Goal: Task Accomplishment & Management: Complete application form

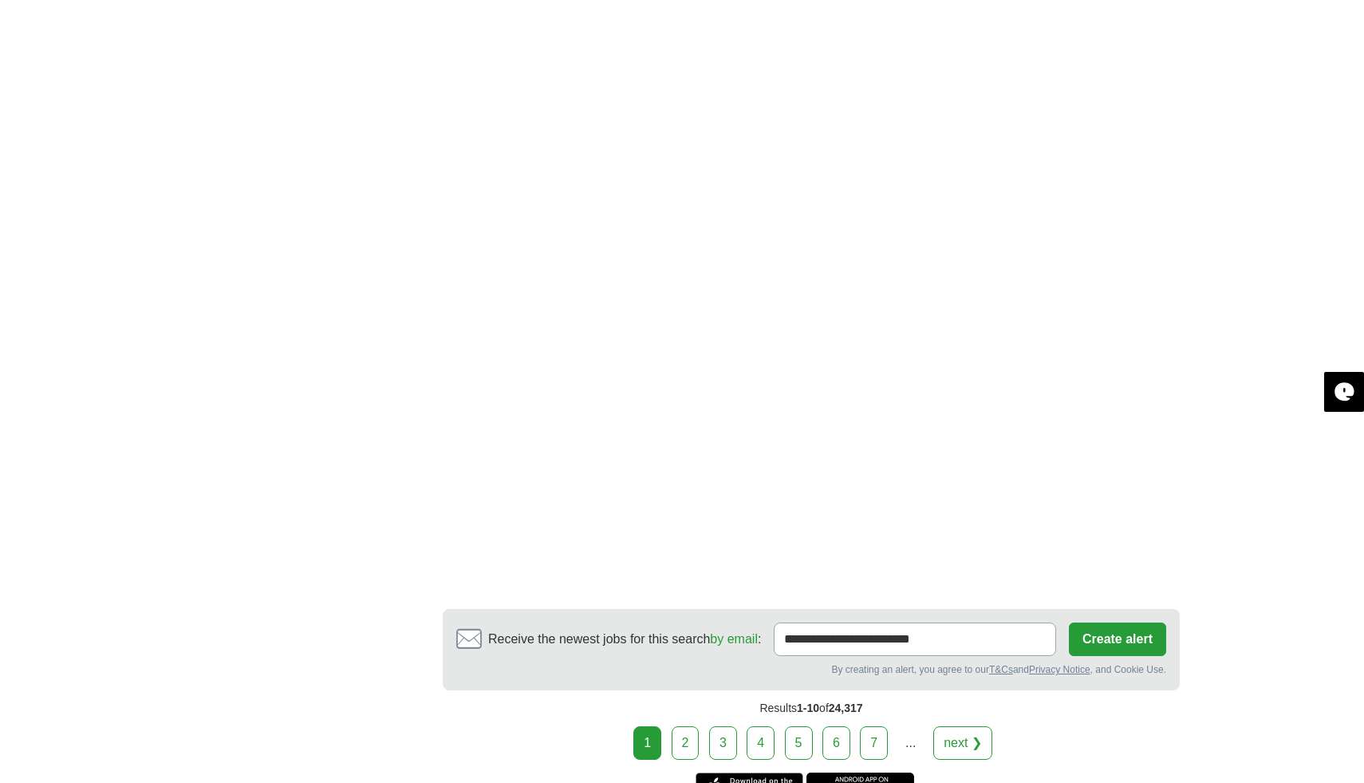
scroll to position [2476, 0]
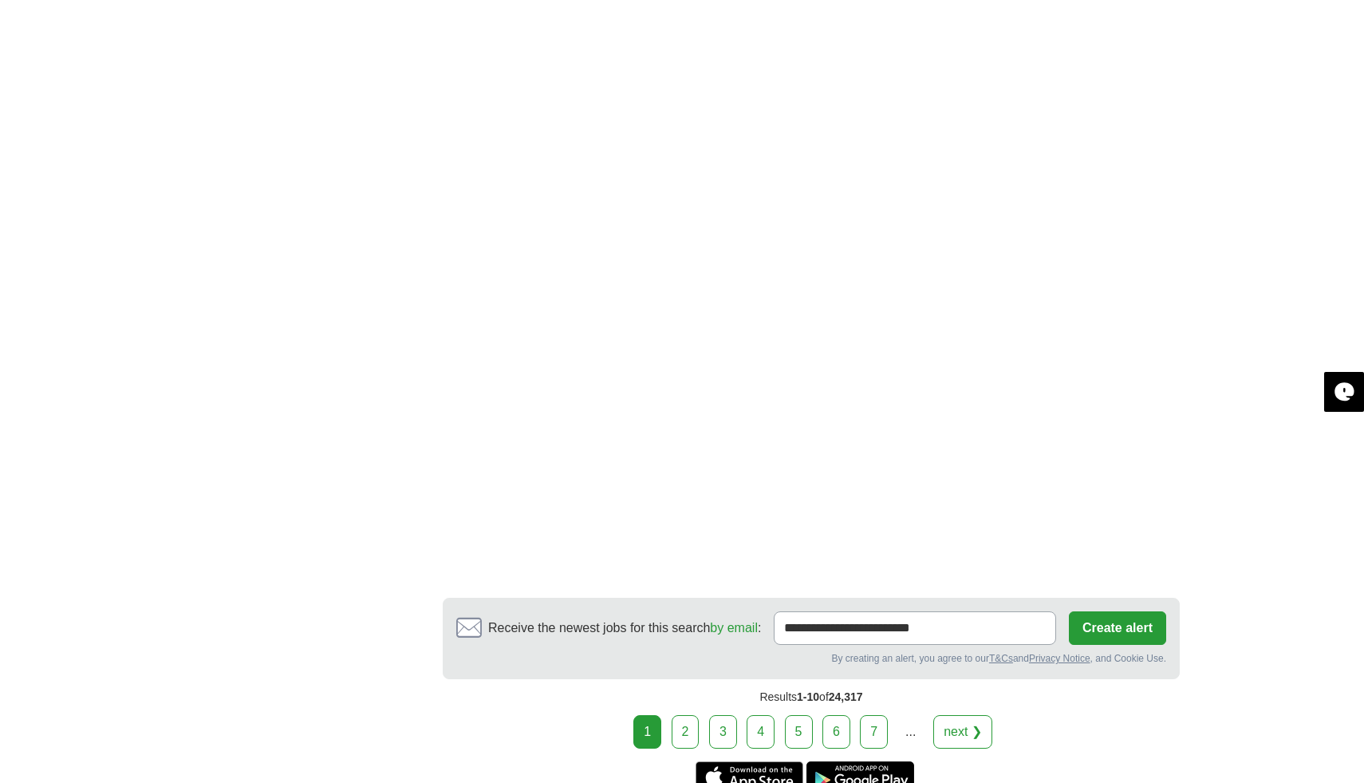
click at [693, 715] on link "2" at bounding box center [686, 732] width 28 height 34
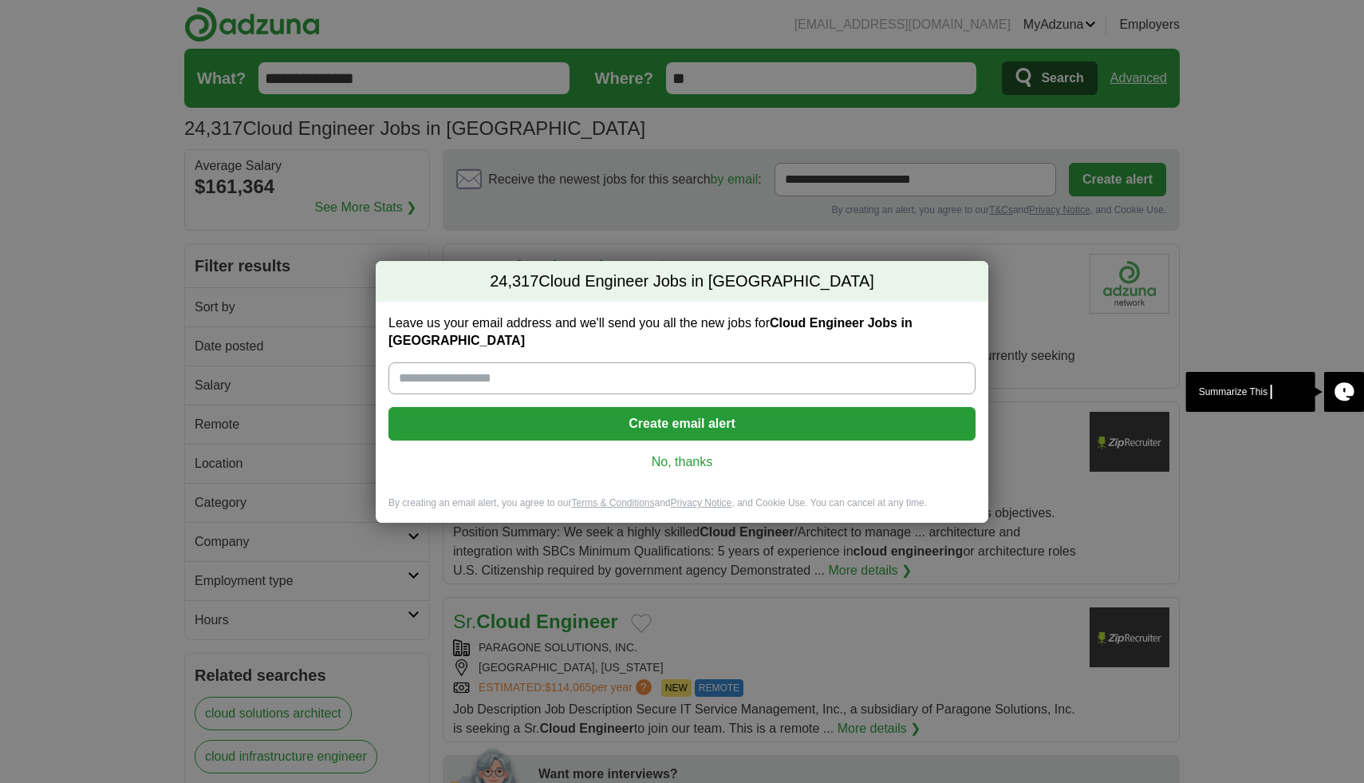
click at [689, 453] on link "No, thanks" at bounding box center [682, 462] width 562 height 18
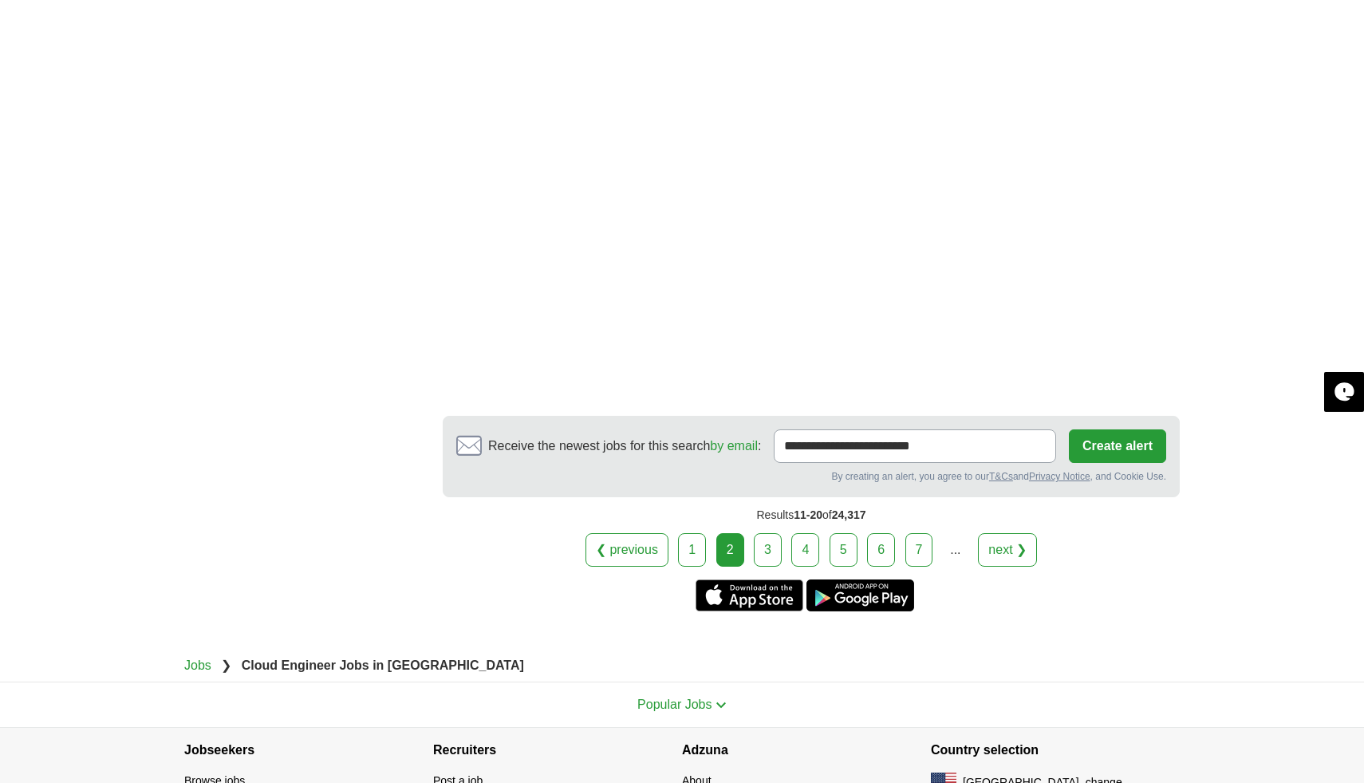
scroll to position [2595, 0]
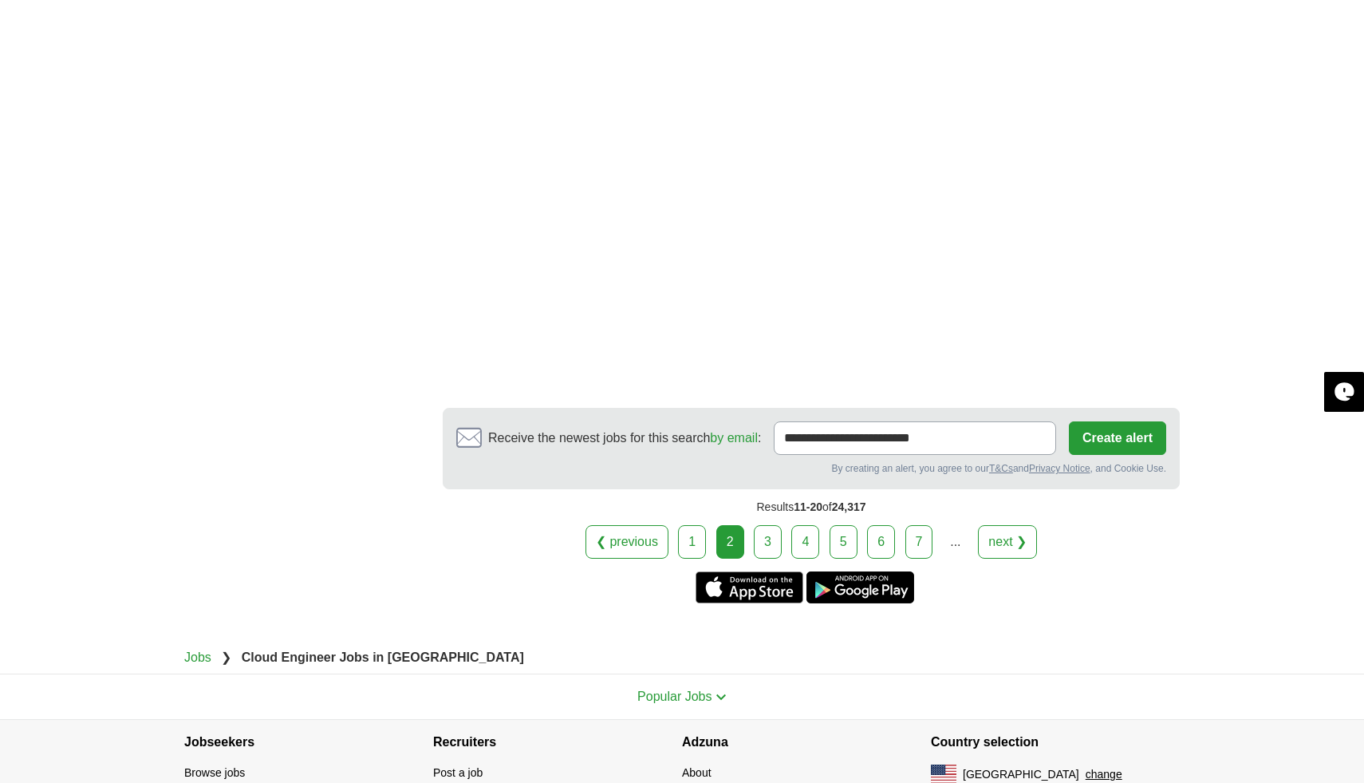
click at [771, 541] on link "3" at bounding box center [768, 542] width 28 height 34
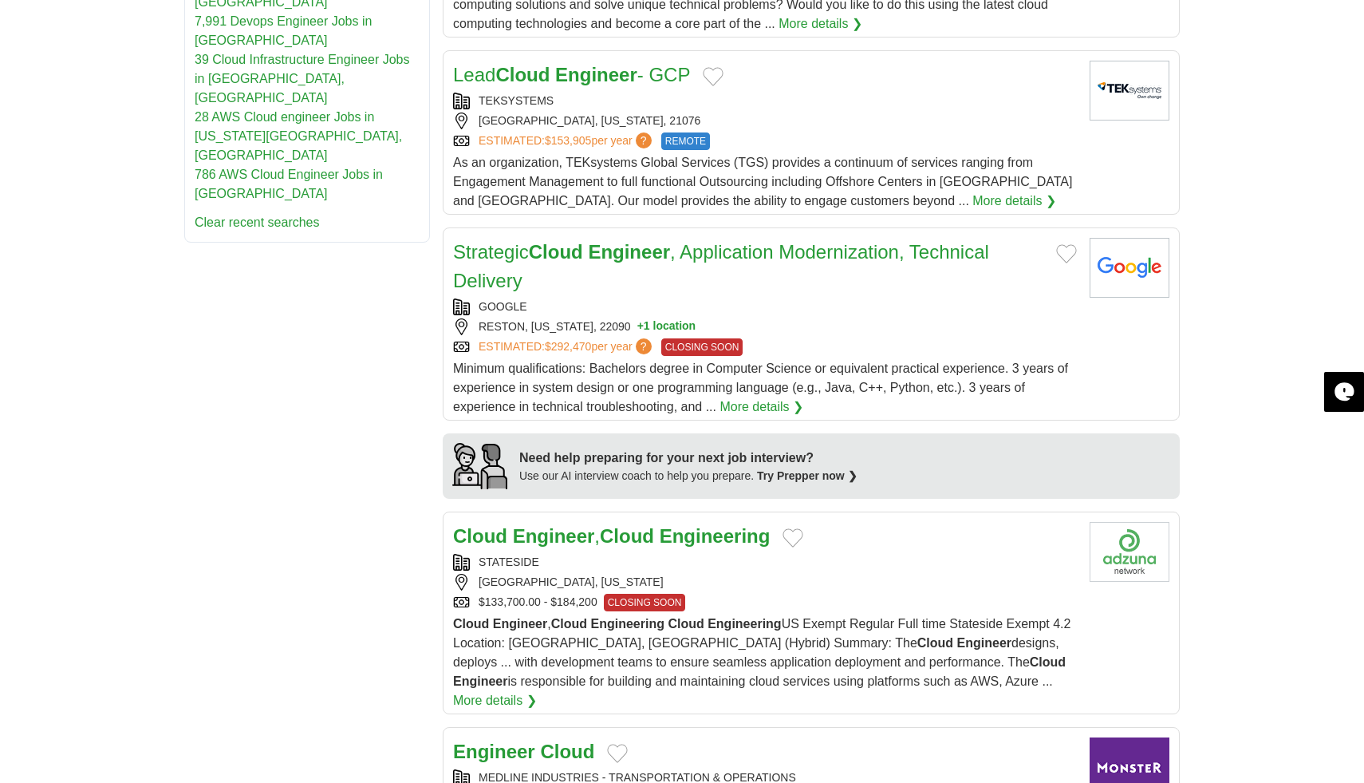
scroll to position [1007, 0]
click at [527, 535] on strong "Engineer" at bounding box center [554, 534] width 82 height 22
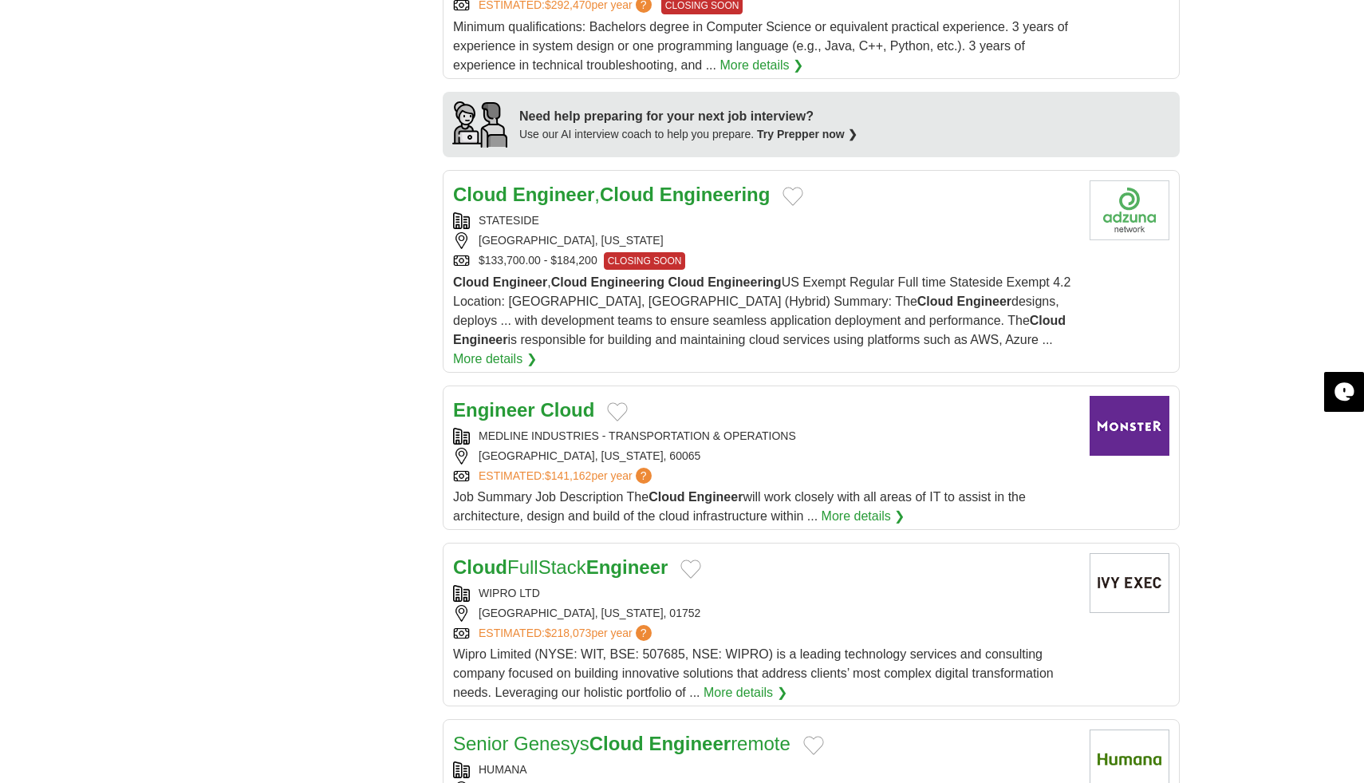
scroll to position [1351, 0]
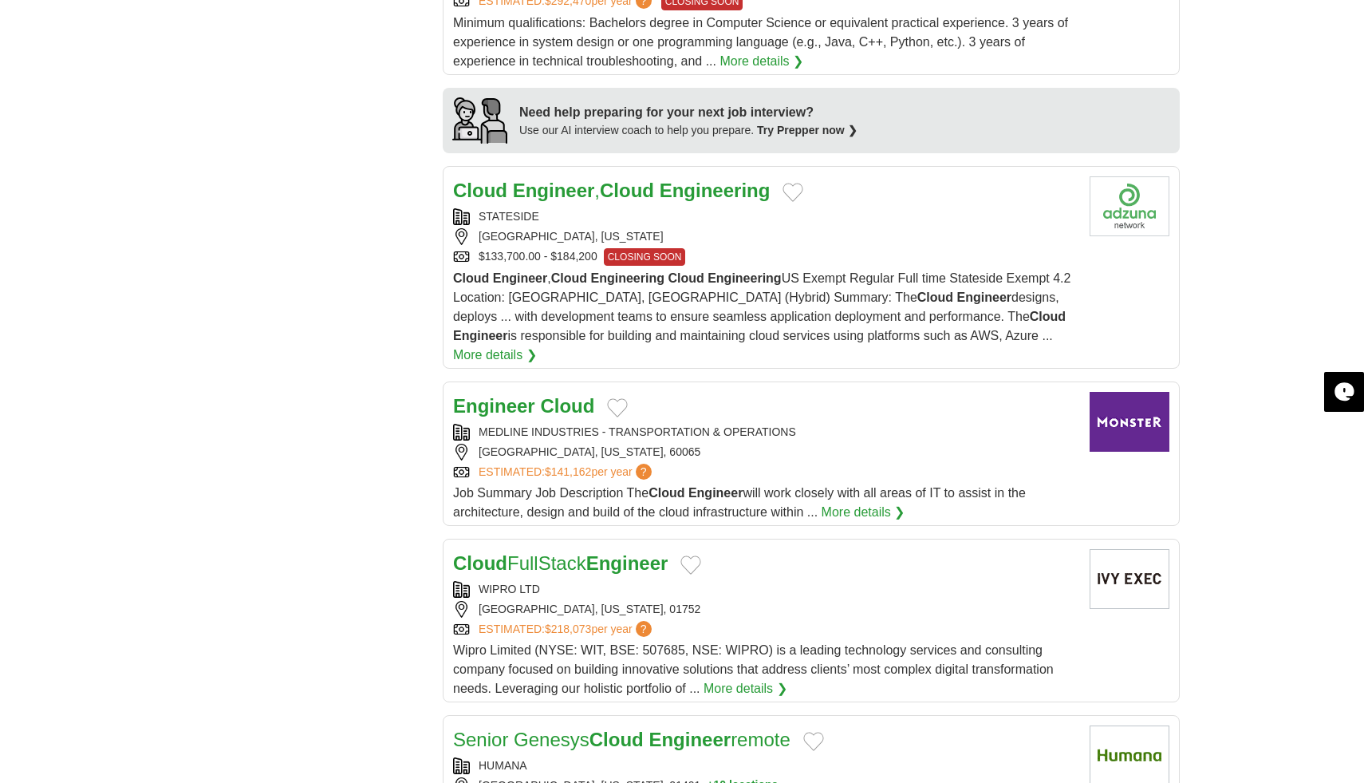
click at [541, 395] on strong "Cloud" at bounding box center [567, 406] width 54 height 22
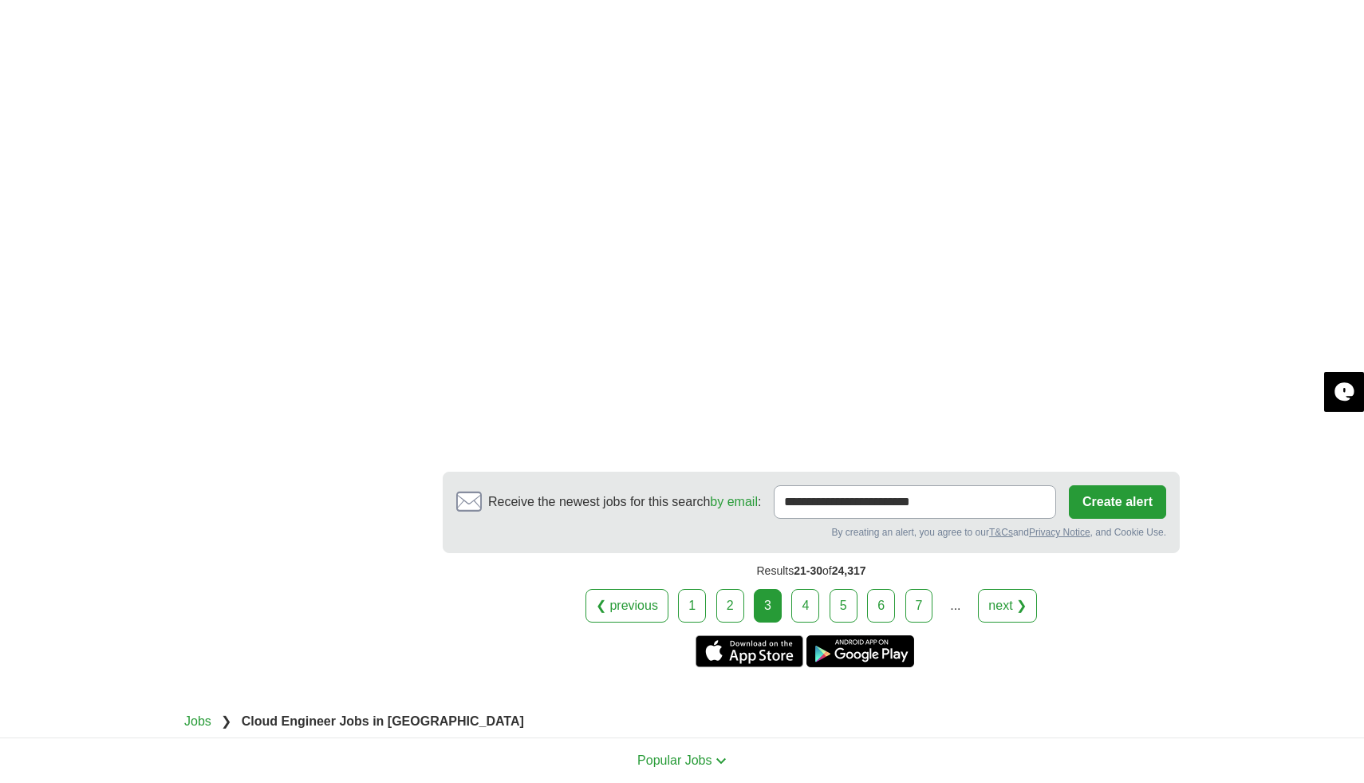
scroll to position [2703, 0]
click at [810, 589] on link "4" at bounding box center [806, 605] width 28 height 34
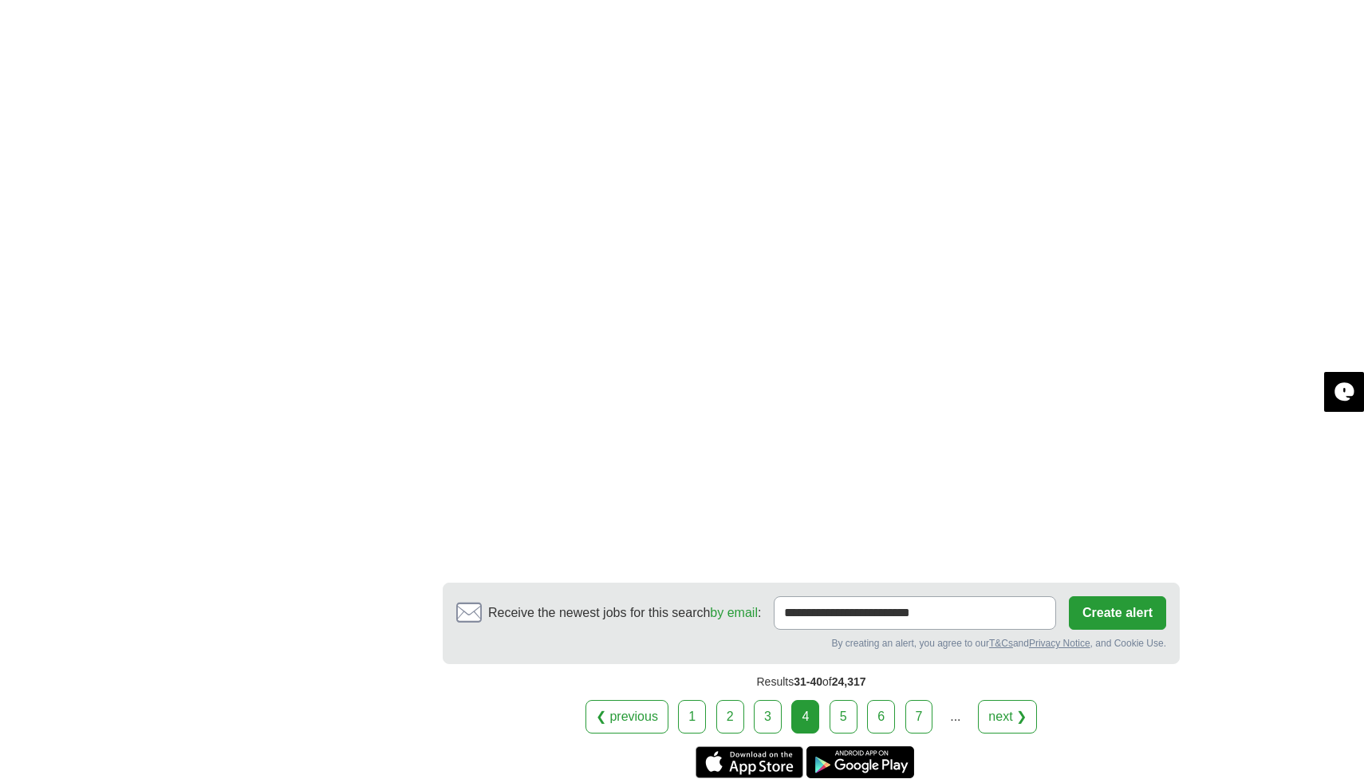
scroll to position [2628, 0]
click at [843, 698] on link "5" at bounding box center [844, 715] width 28 height 34
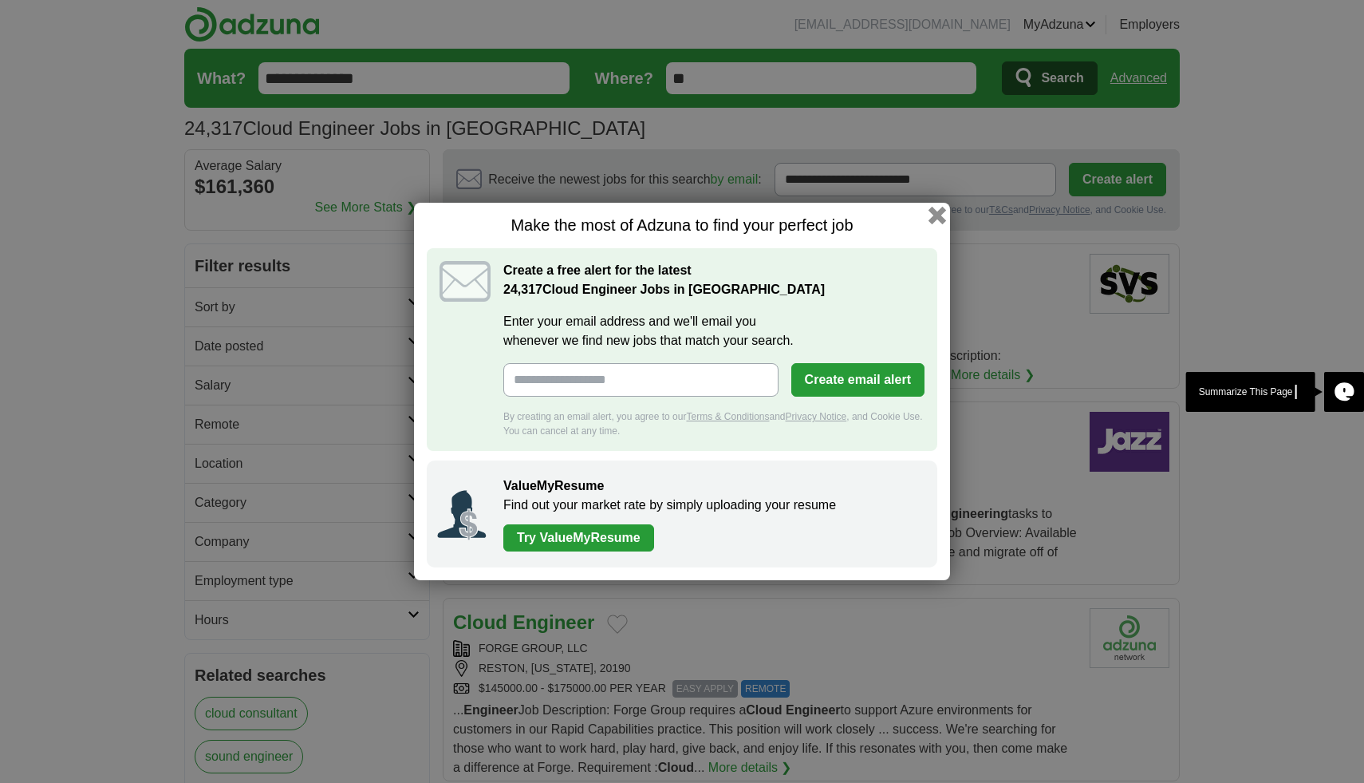
click at [934, 214] on button "button" at bounding box center [938, 216] width 18 height 18
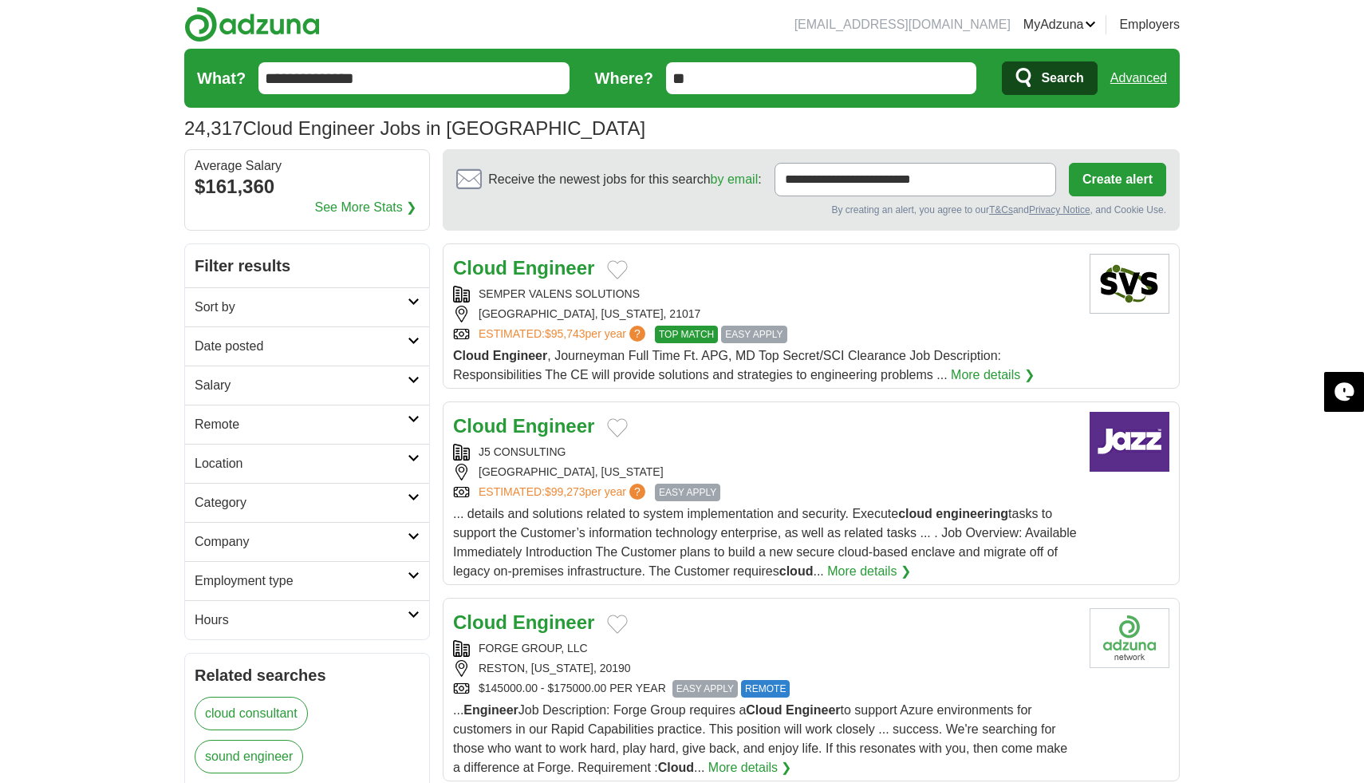
click at [1125, 180] on button "Create alert" at bounding box center [1117, 180] width 97 height 34
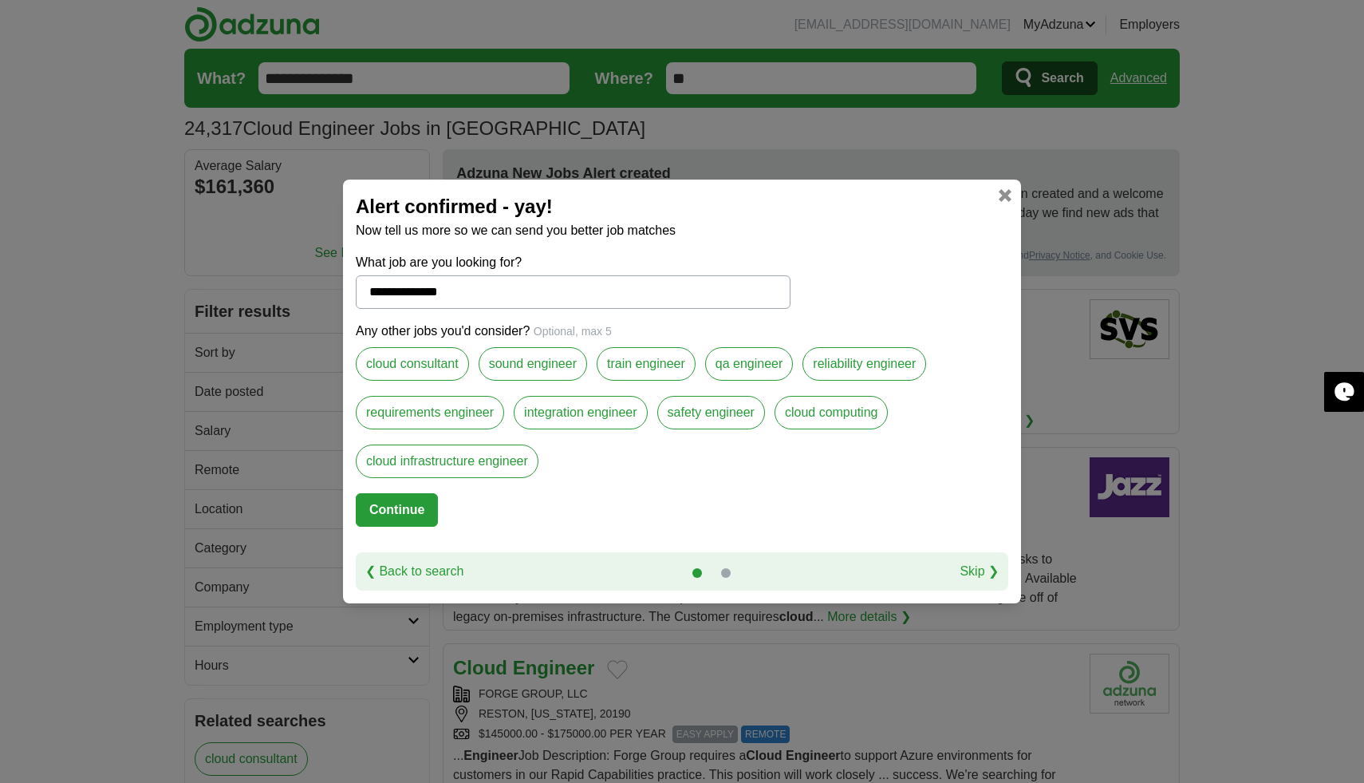
click at [501, 472] on label "cloud infrastructure engineer" at bounding box center [447, 461] width 183 height 34
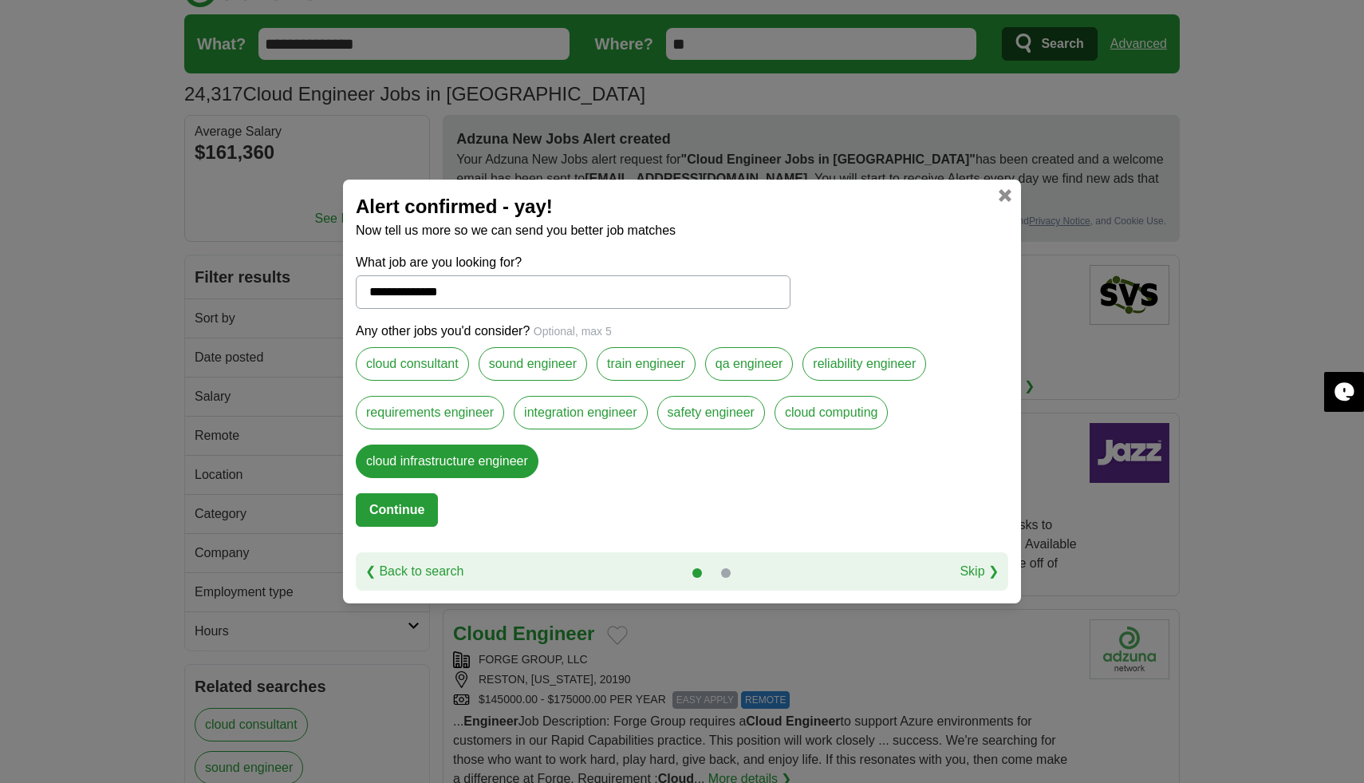
scroll to position [72, 0]
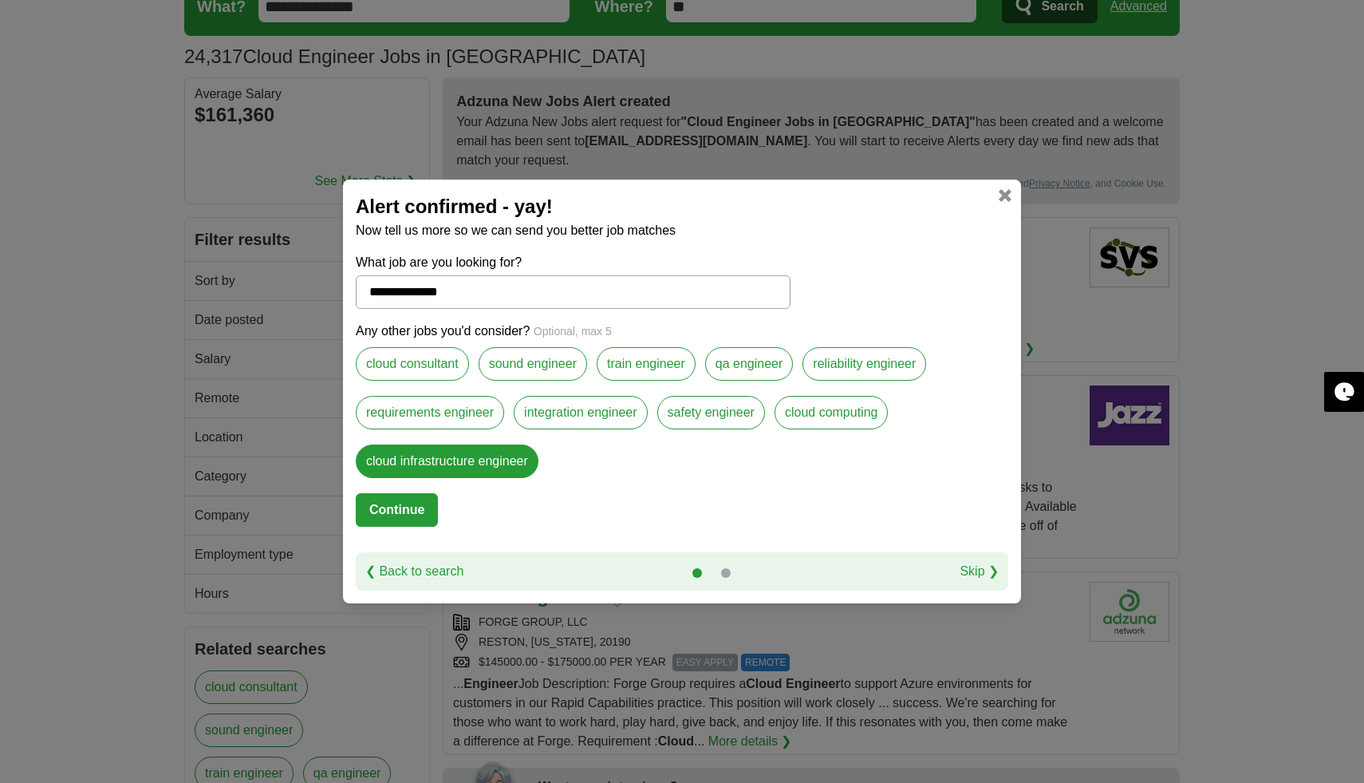
click at [400, 511] on button "Continue" at bounding box center [397, 510] width 82 height 34
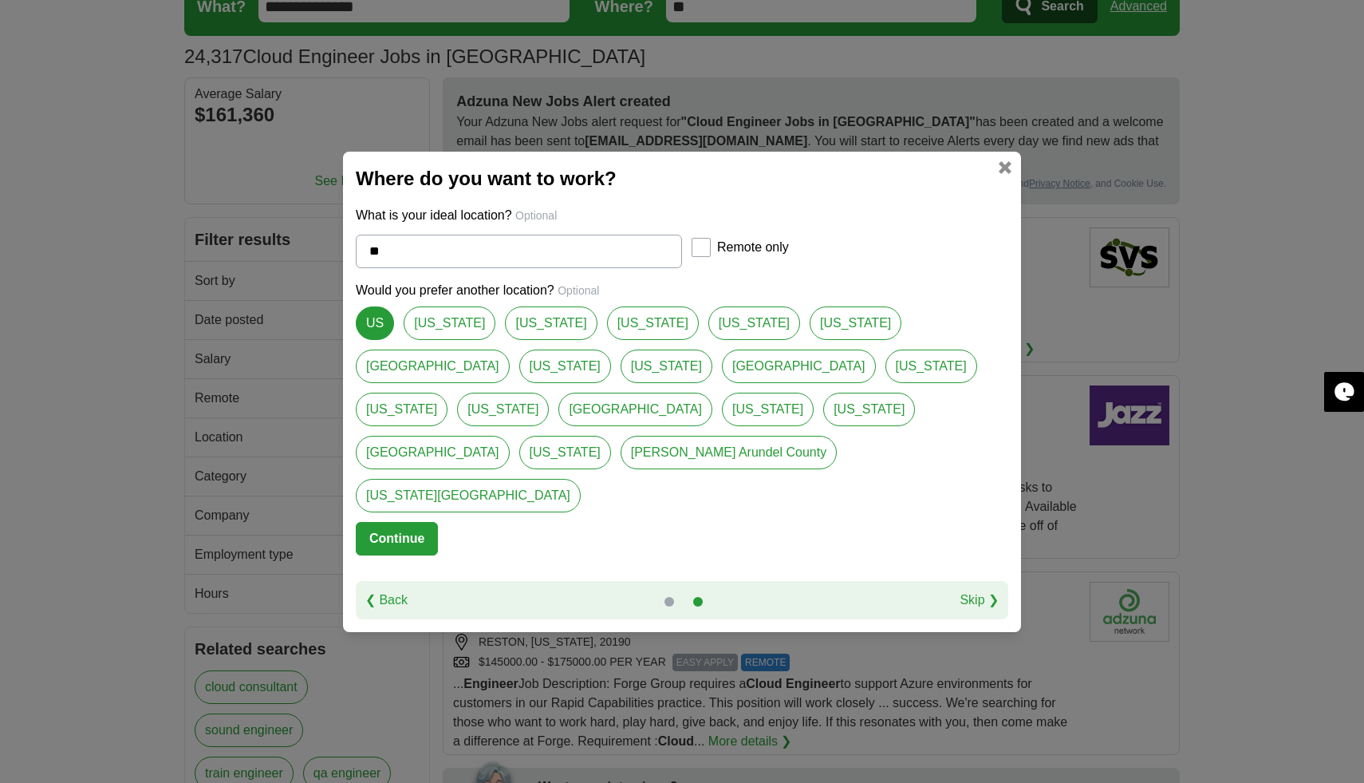
click at [401, 522] on button "Continue" at bounding box center [397, 539] width 82 height 34
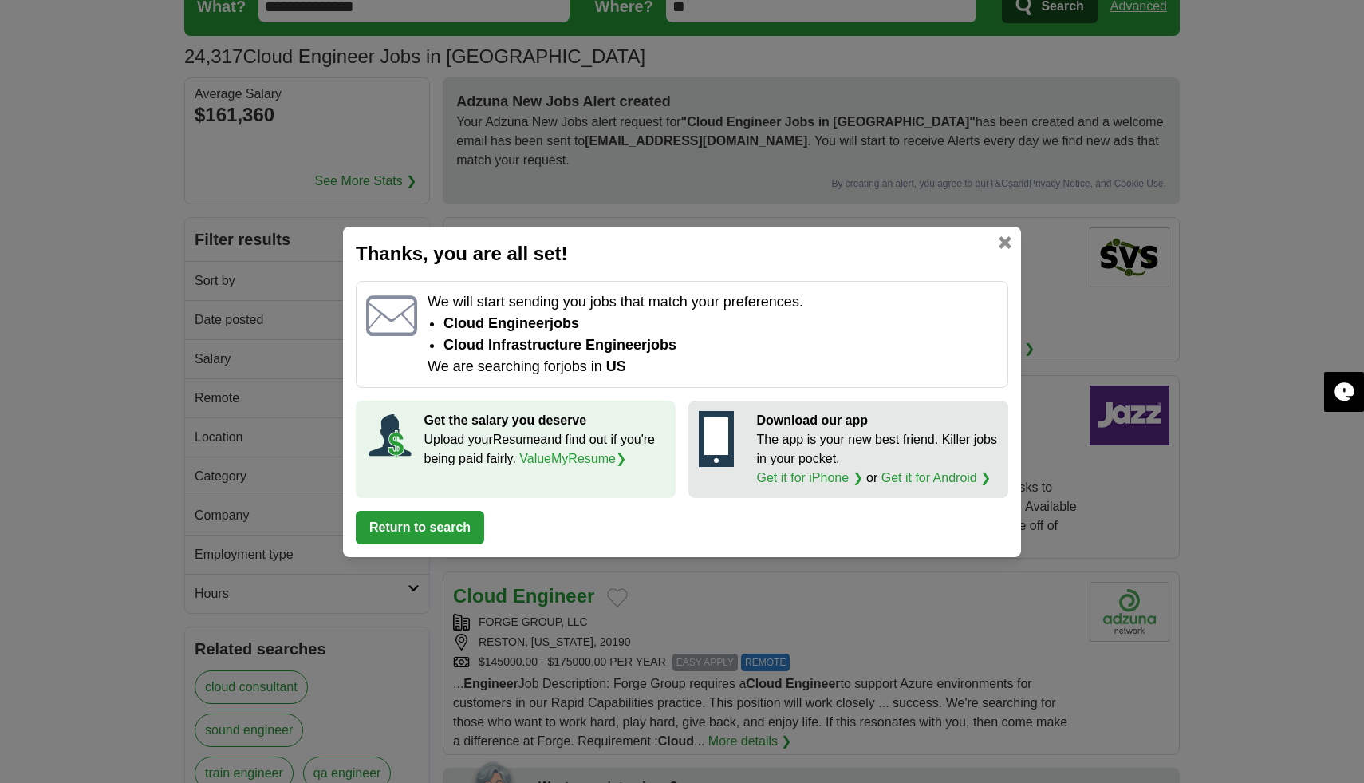
click at [1001, 245] on link at bounding box center [1005, 242] width 13 height 13
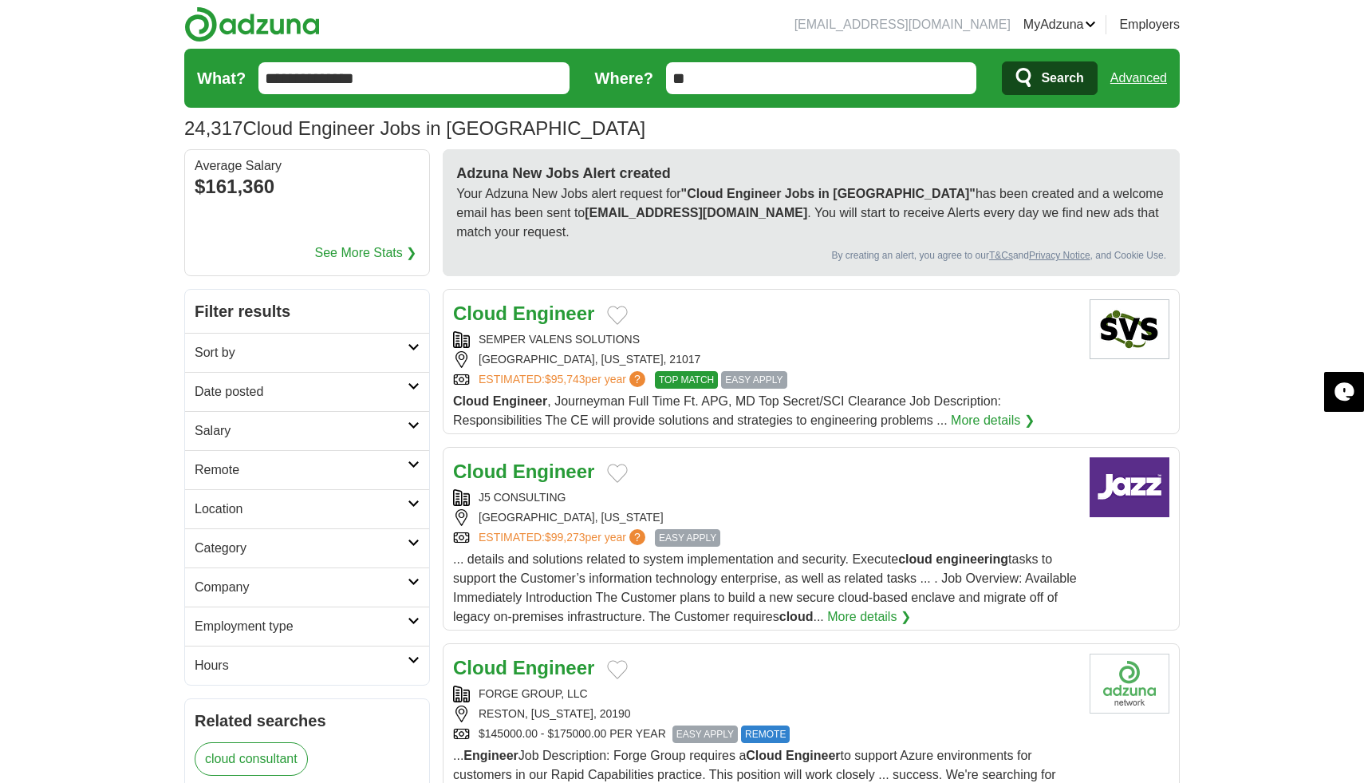
click at [430, 81] on input "**********" at bounding box center [414, 78] width 311 height 32
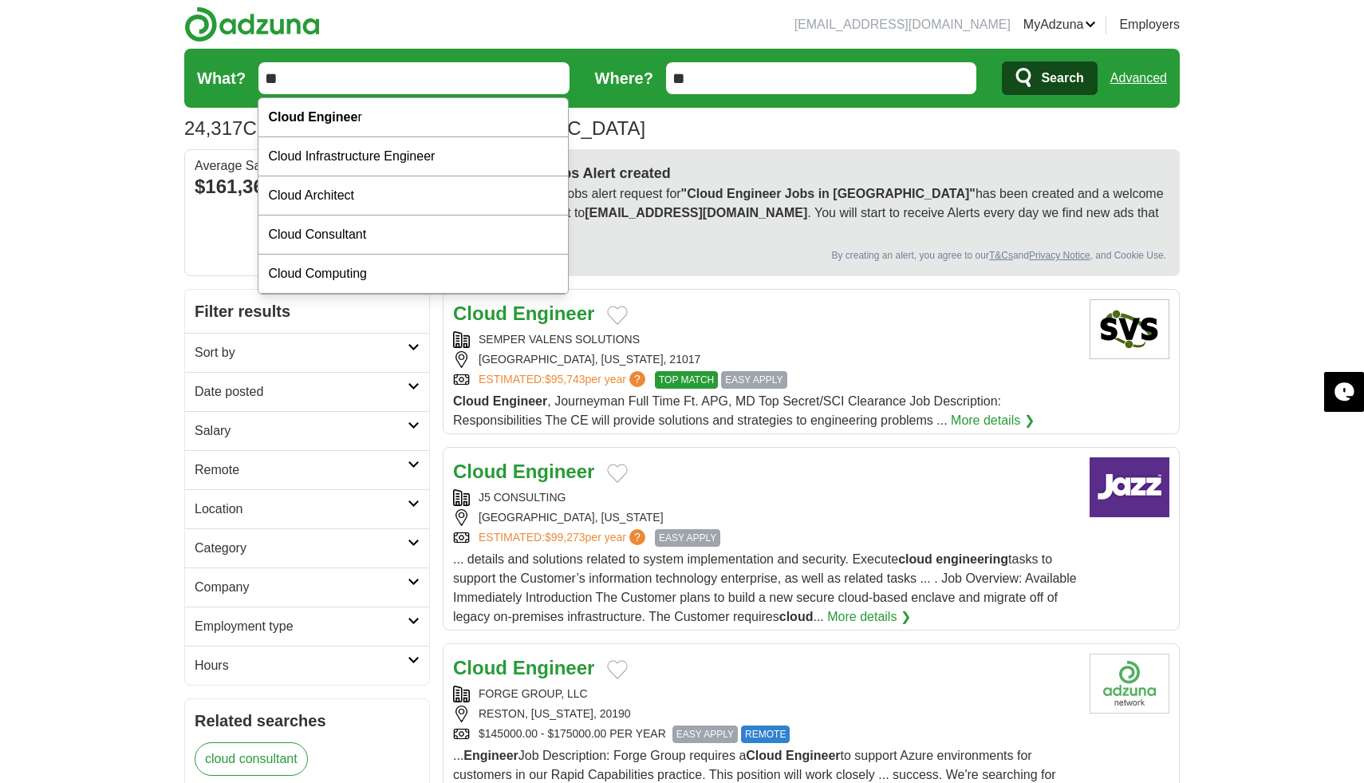
type input "*"
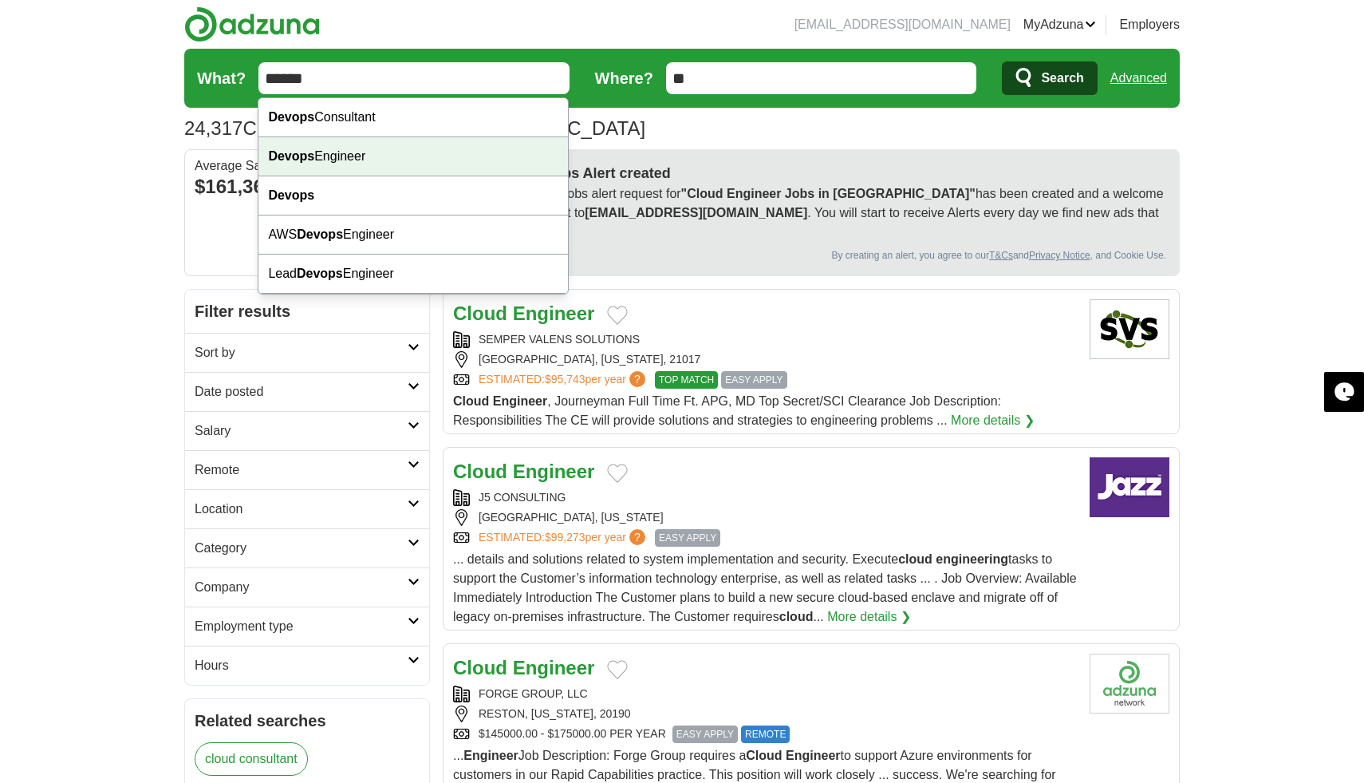
click at [366, 158] on div "Devops Engineer" at bounding box center [414, 156] width 310 height 39
type input "**********"
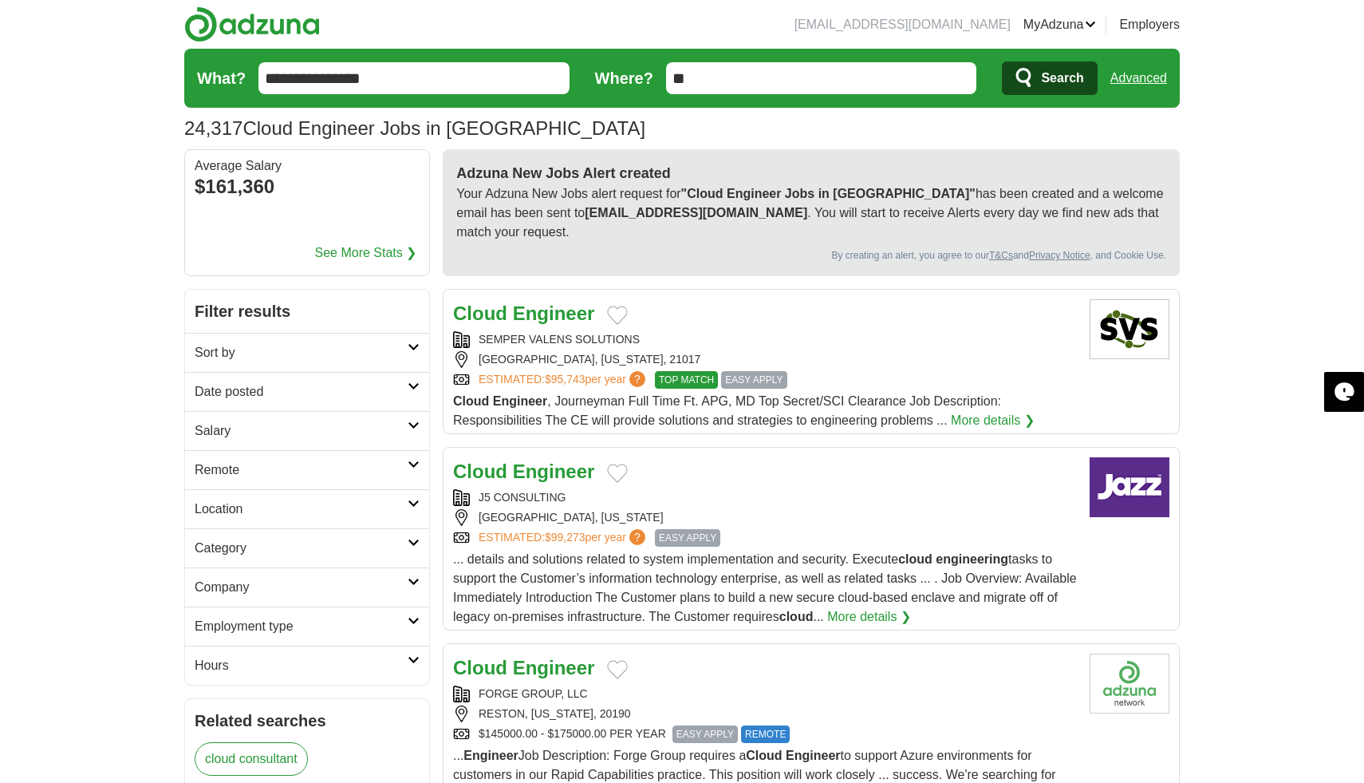
click at [1039, 75] on button "Search" at bounding box center [1049, 78] width 95 height 34
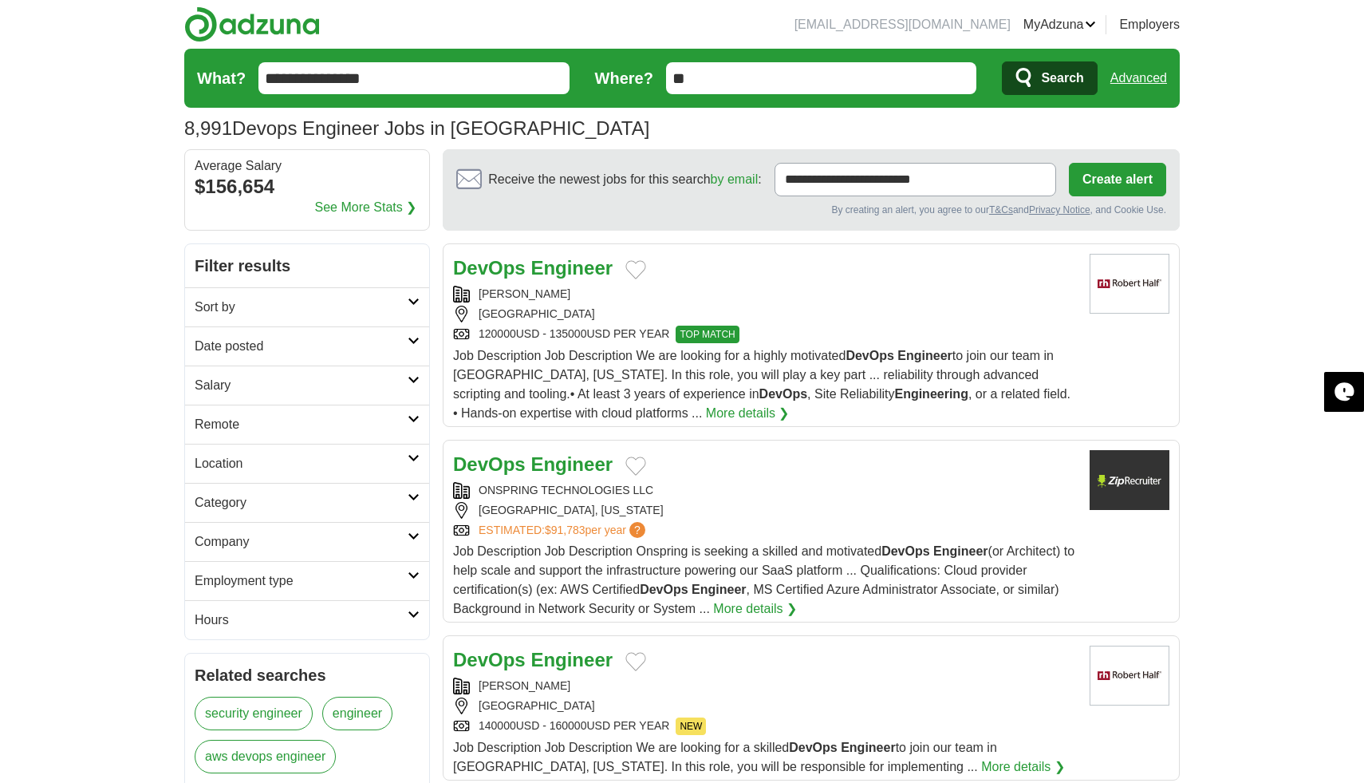
click at [1105, 181] on button "Create alert" at bounding box center [1117, 180] width 97 height 34
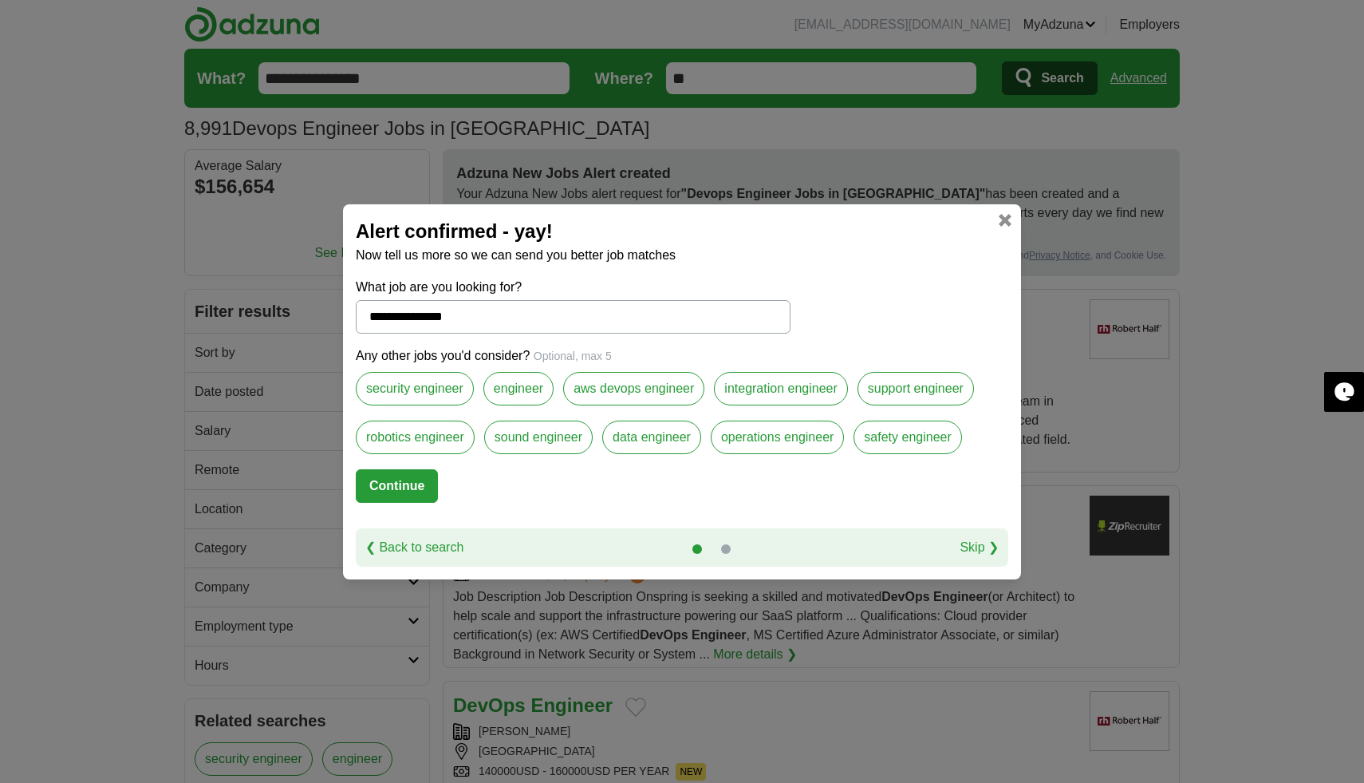
click at [378, 500] on button "Continue" at bounding box center [397, 486] width 82 height 34
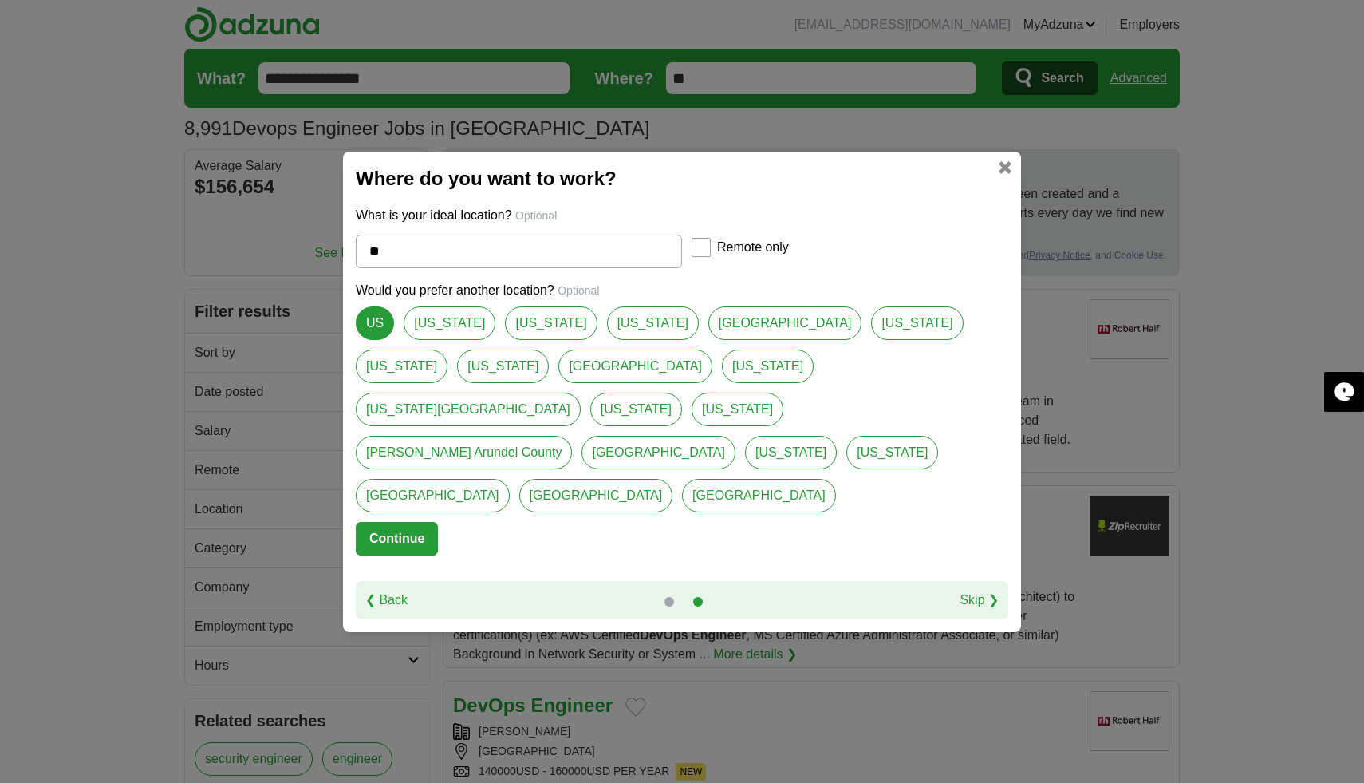
click at [1007, 174] on link at bounding box center [1005, 167] width 13 height 13
